Goal: Transaction & Acquisition: Purchase product/service

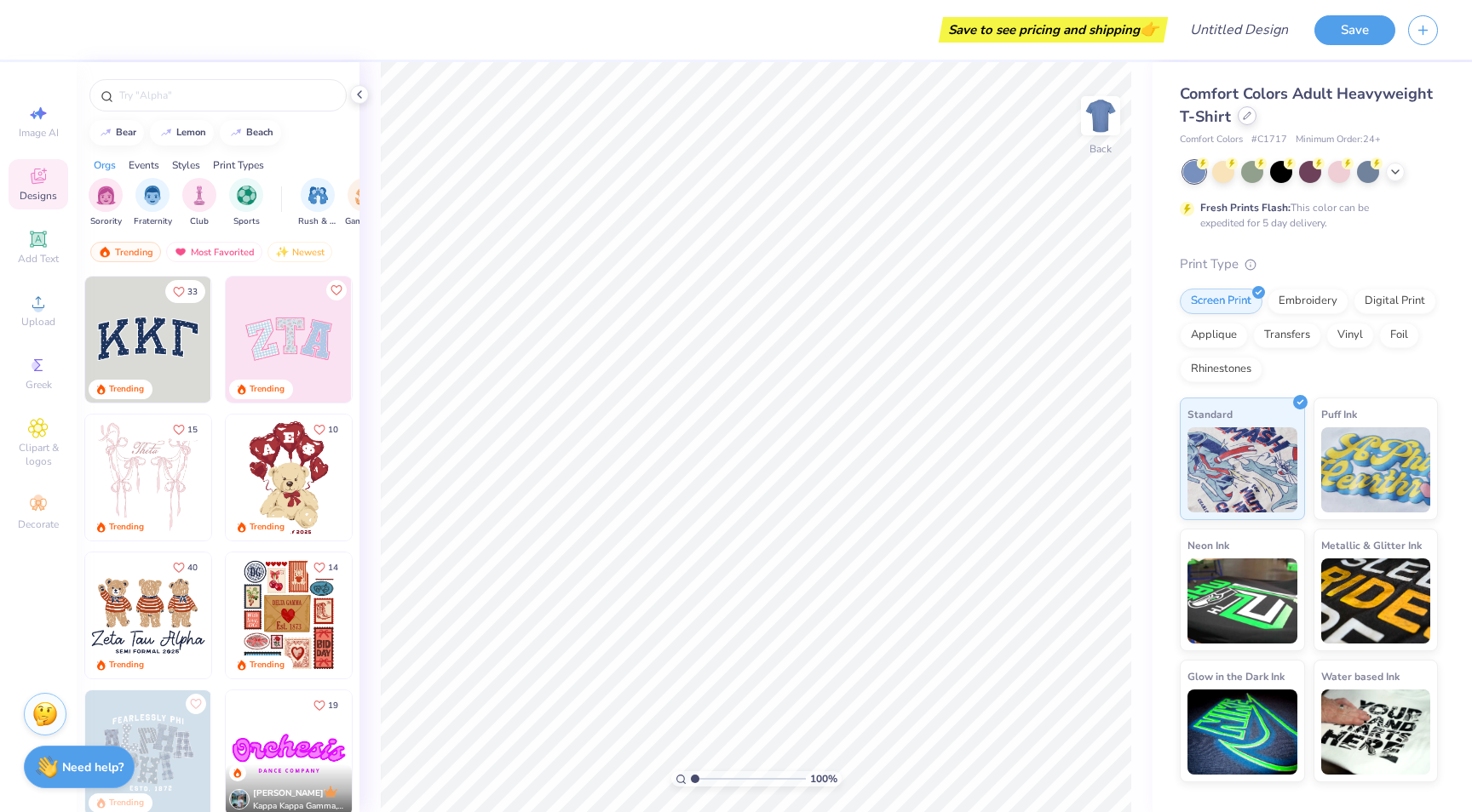
click at [1244, 116] on icon at bounding box center [1246, 115] width 8 height 8
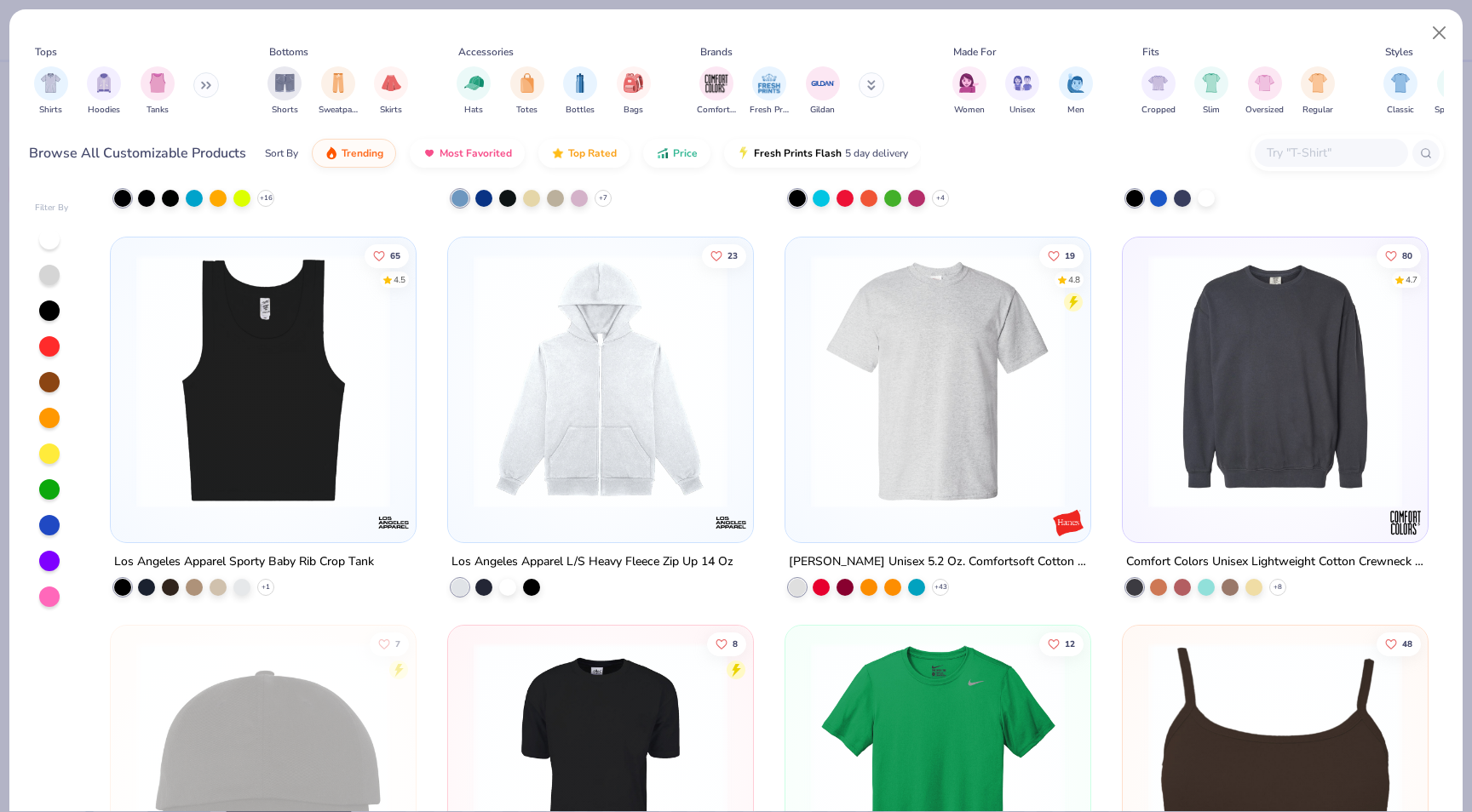
scroll to position [3778, 0]
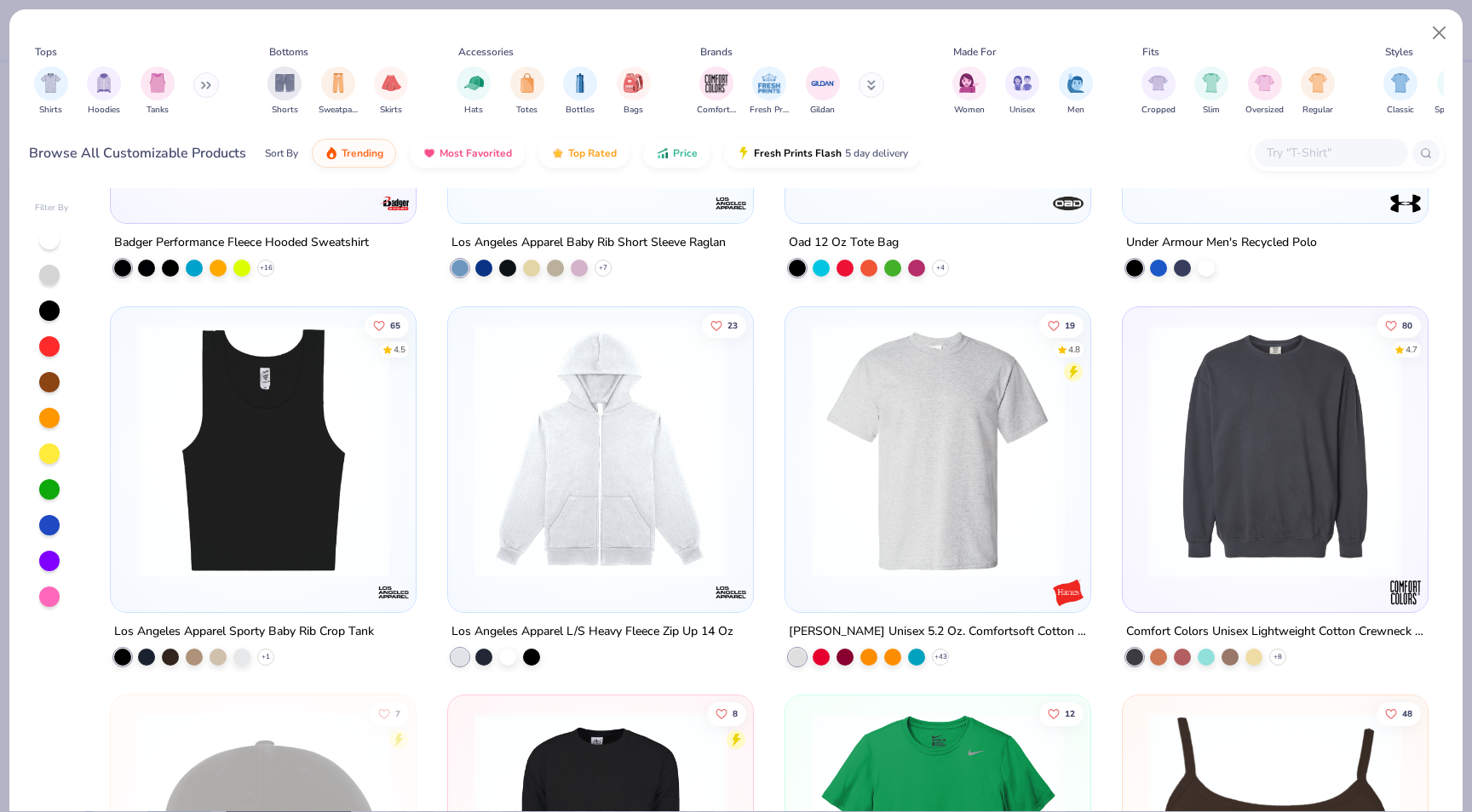
click at [1343, 137] on div at bounding box center [1347, 153] width 194 height 36
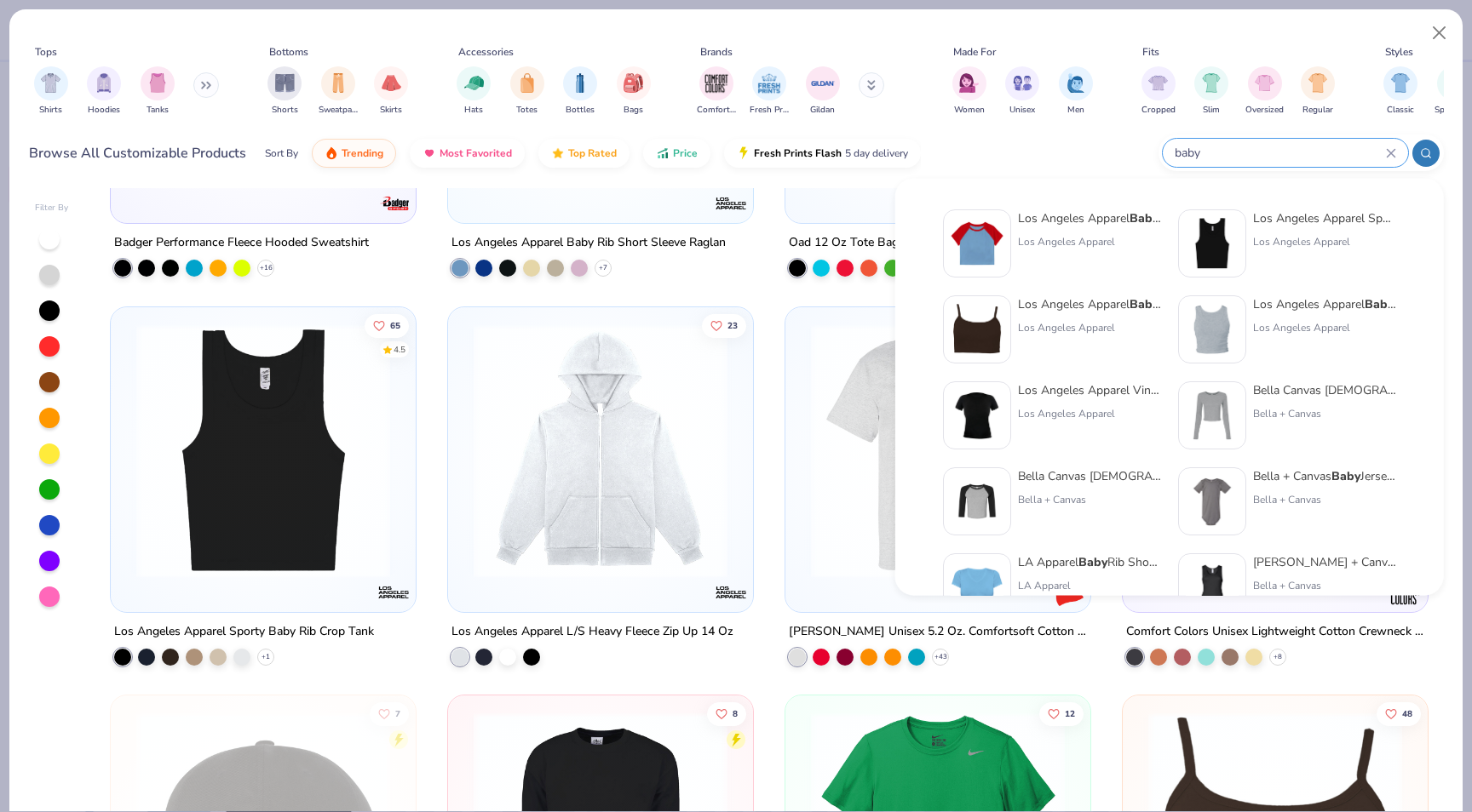
type input "baby"
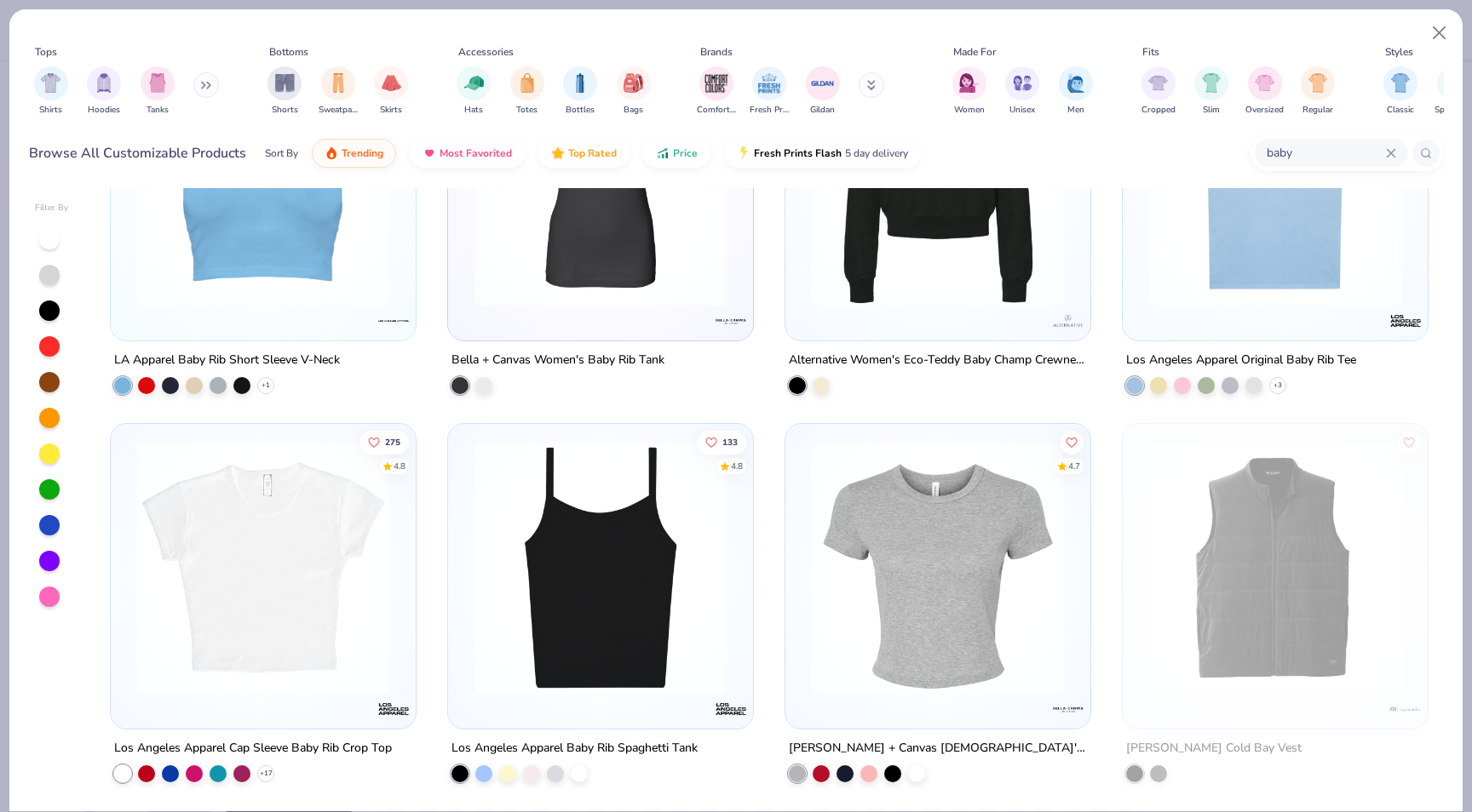
scroll to position [939, 0]
click at [358, 609] on img at bounding box center [262, 568] width 271 height 253
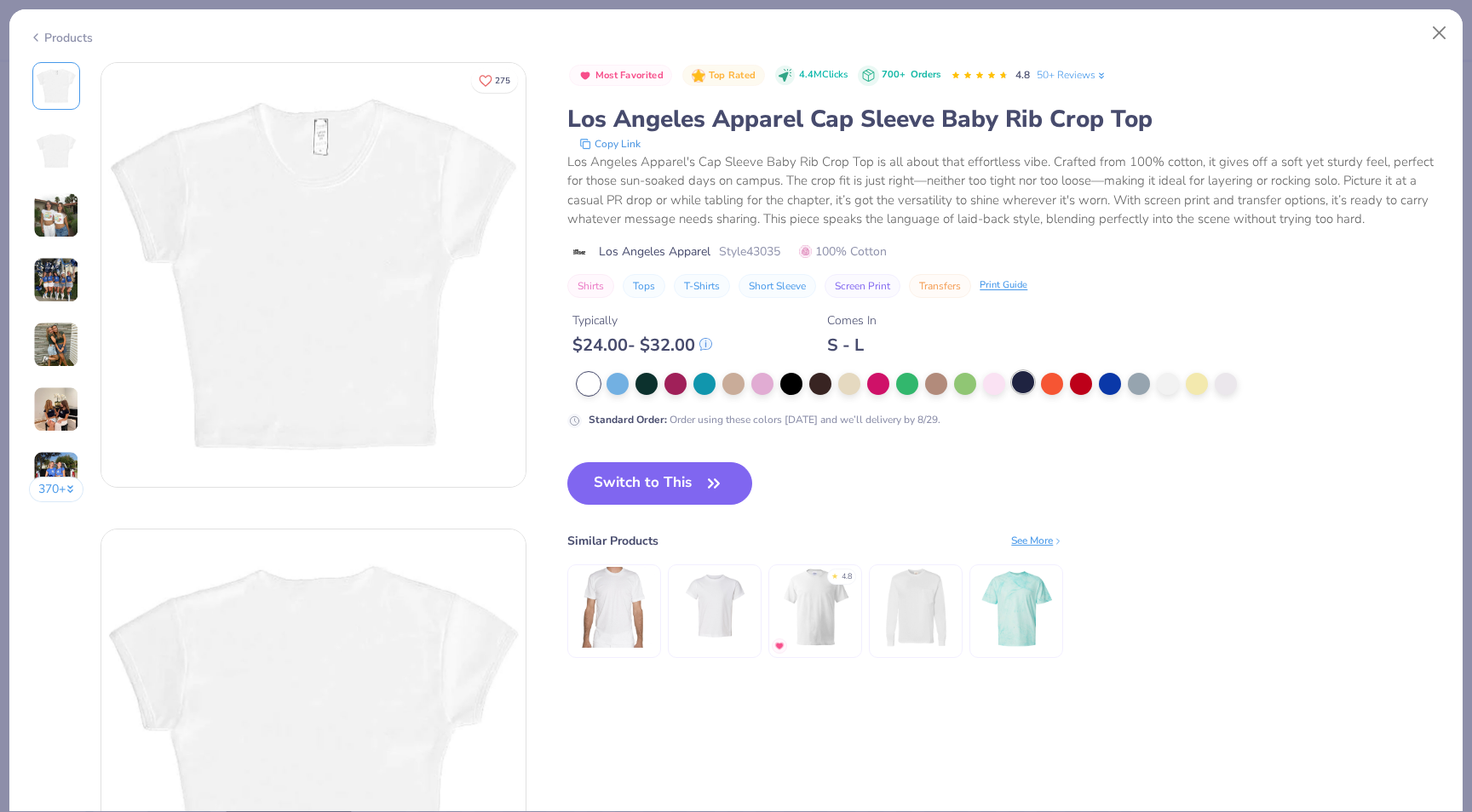
click at [1025, 386] on div at bounding box center [1022, 382] width 22 height 22
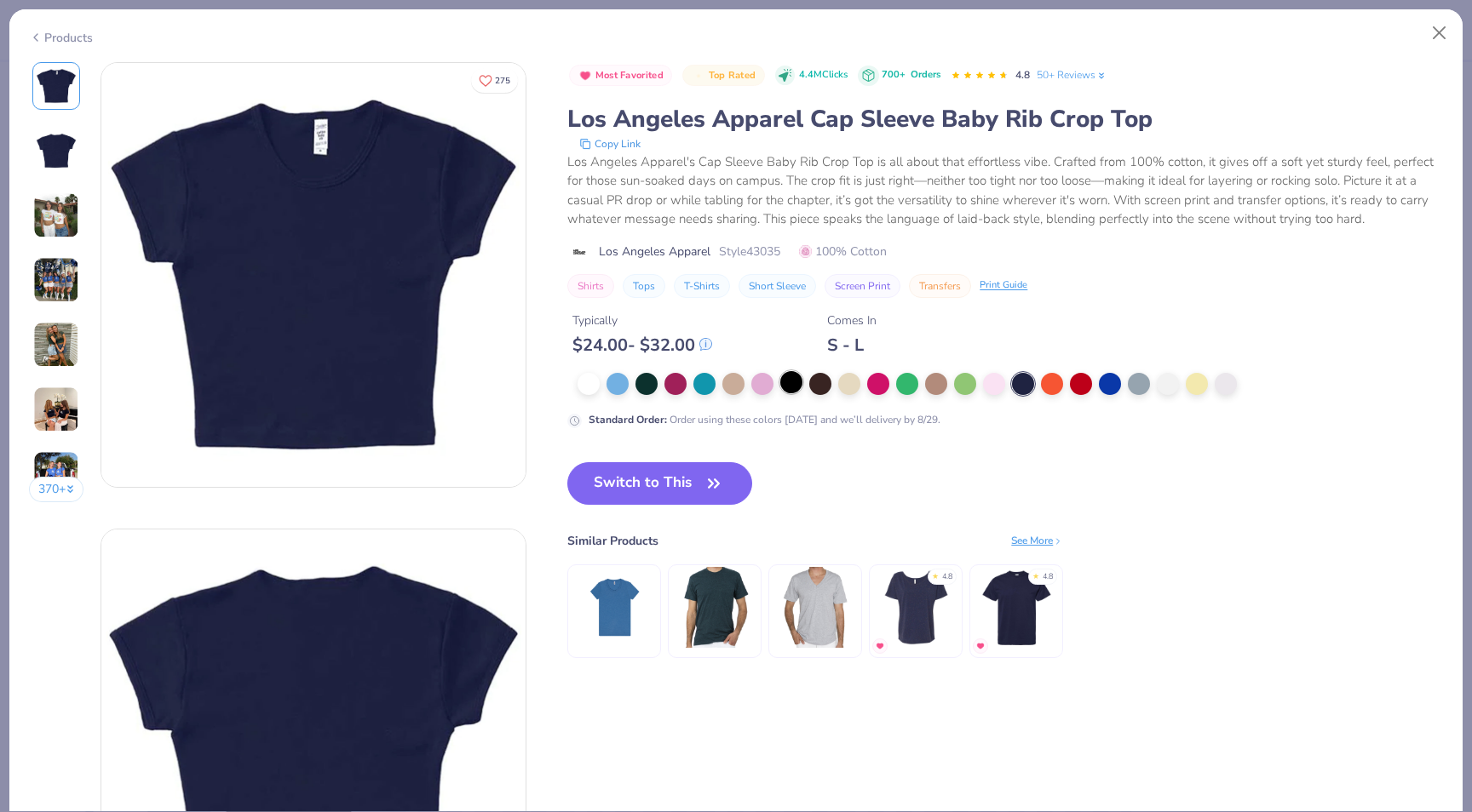
click at [798, 389] on div at bounding box center [791, 382] width 22 height 22
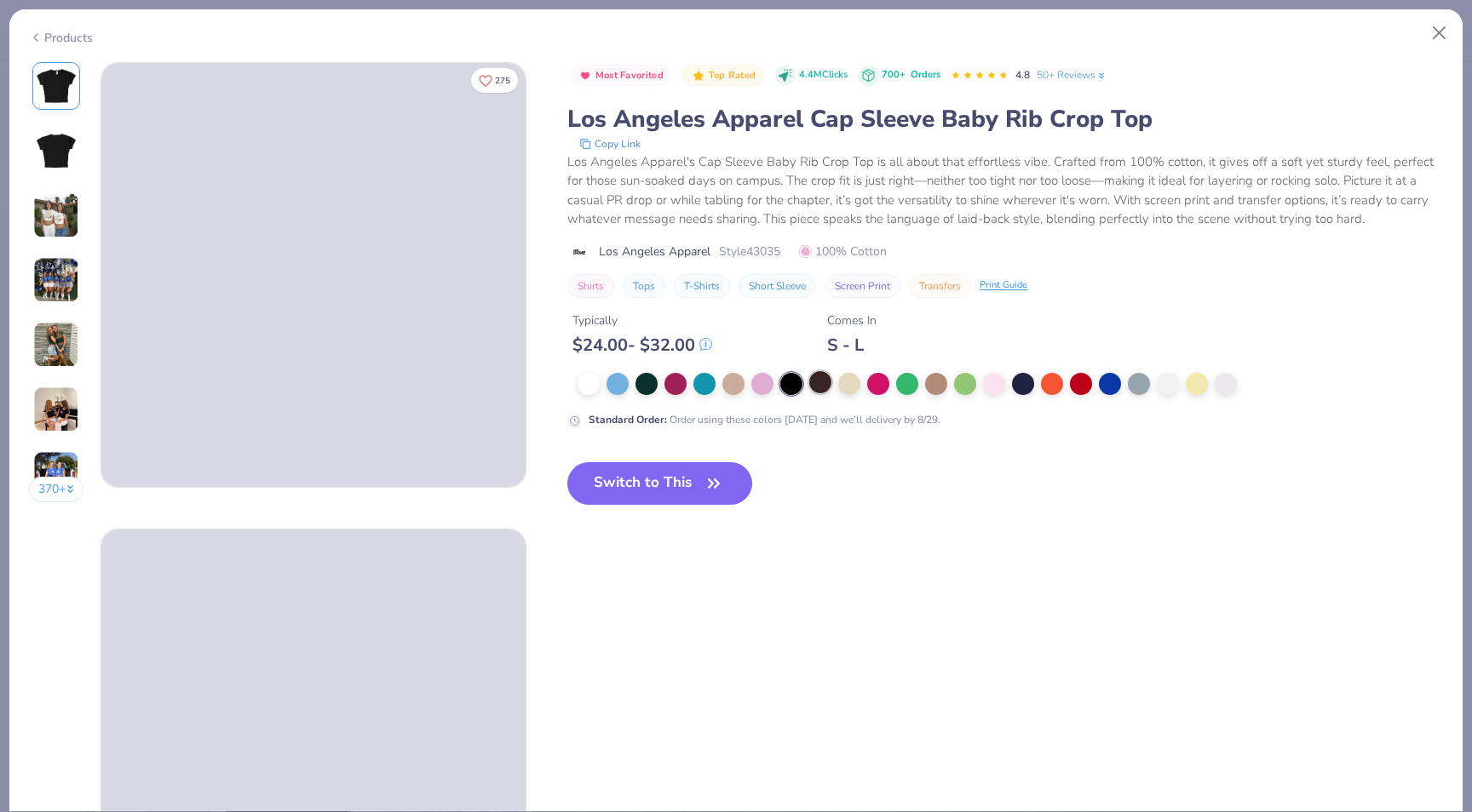
click at [817, 386] on div at bounding box center [820, 382] width 22 height 22
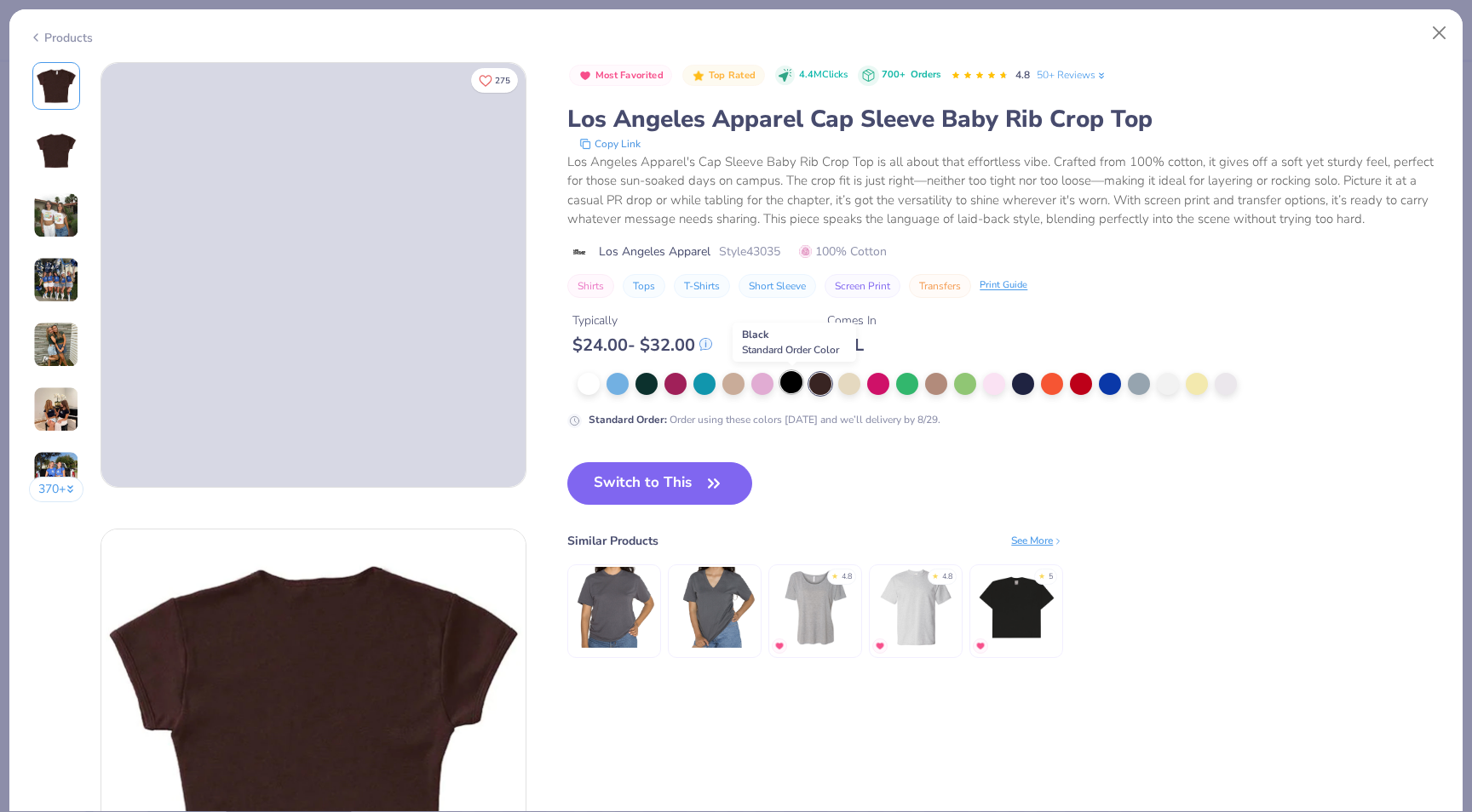
click at [794, 385] on div at bounding box center [791, 382] width 22 height 22
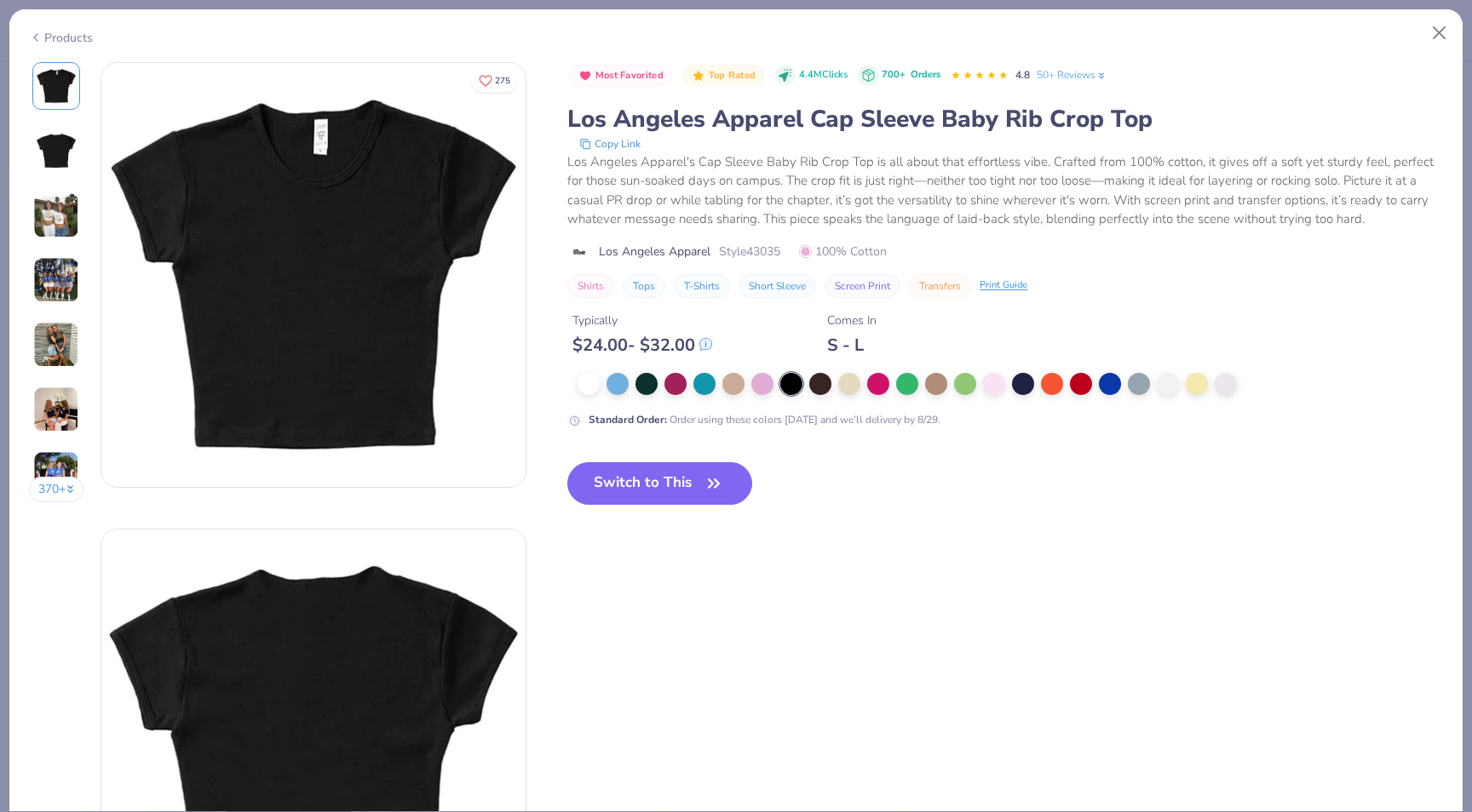
click at [381, 342] on img at bounding box center [313, 275] width 424 height 424
